Goal: Task Accomplishment & Management: Manage account settings

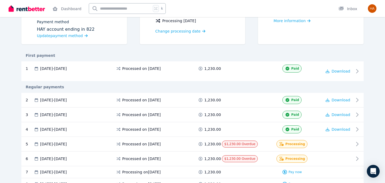
scroll to position [86, 0]
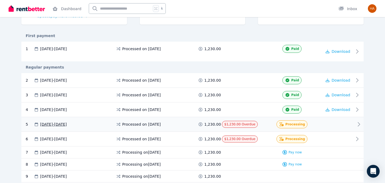
click at [340, 122] on div at bounding box center [338, 124] width 32 height 8
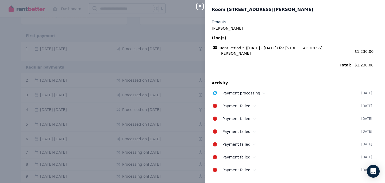
click at [172, 24] on div "Close panel Room 15, 75 Milton St, Ashfield Tenants Hamish Deo Line(s) Rent Per…" at bounding box center [192, 91] width 385 height 183
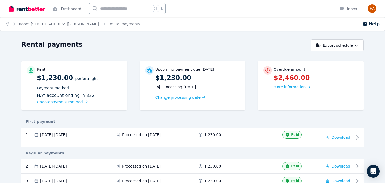
click at [254, 38] on div "Home Room [STREET_ADDRESS][PERSON_NAME] Rental payments Help Rental payments Ex…" at bounding box center [192, 91] width 385 height 183
